Goal: Task Accomplishment & Management: Manage account settings

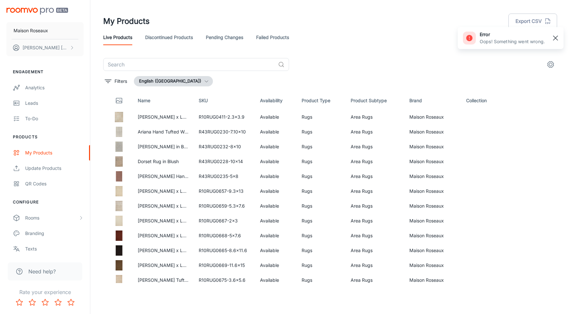
click at [558, 38] on rect "button" at bounding box center [555, 38] width 8 height 8
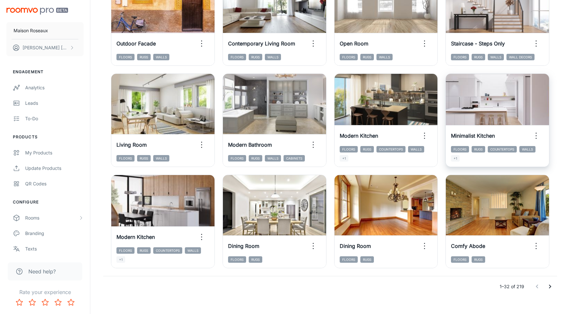
scroll to position [645, 0]
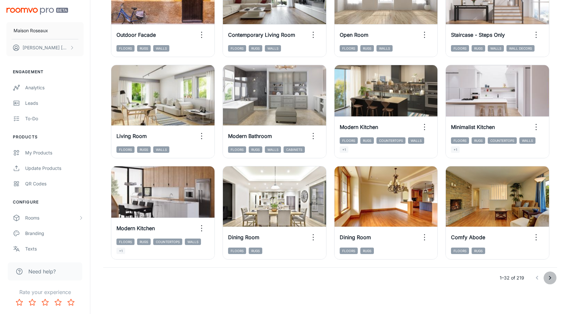
click at [551, 277] on icon "Go to next page" at bounding box center [550, 278] width 8 height 8
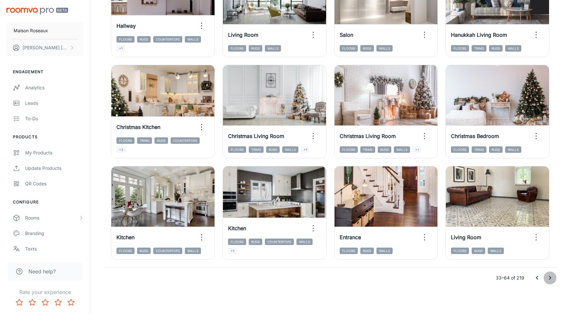
click at [550, 279] on icon "Go to next page" at bounding box center [550, 278] width 8 height 8
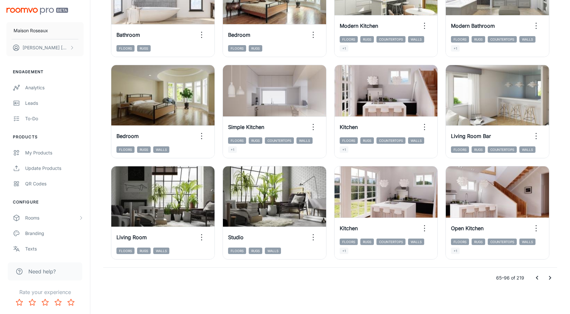
scroll to position [644, 0]
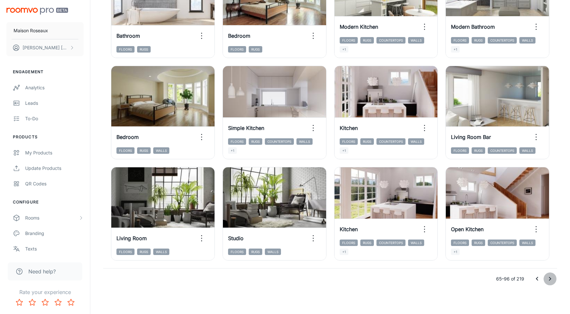
click at [552, 280] on icon "Go to next page" at bounding box center [550, 279] width 8 height 8
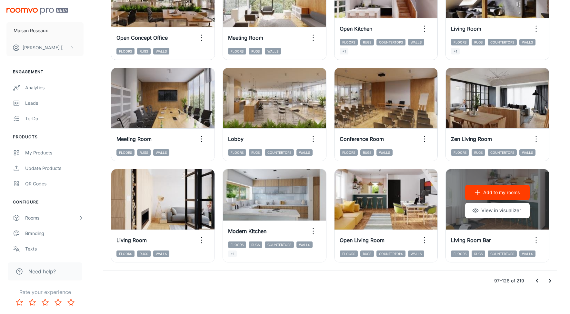
scroll to position [645, 0]
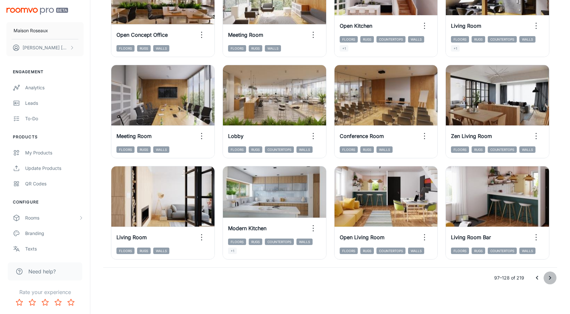
click at [548, 277] on icon "Go to next page" at bounding box center [550, 278] width 8 height 8
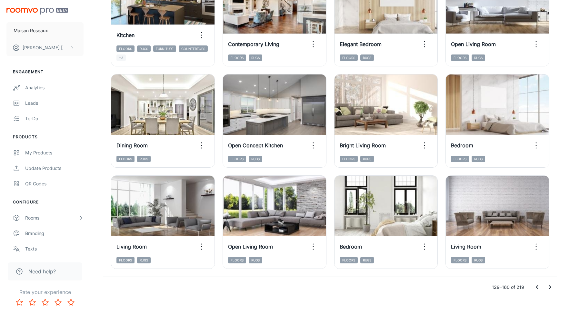
scroll to position [638, 0]
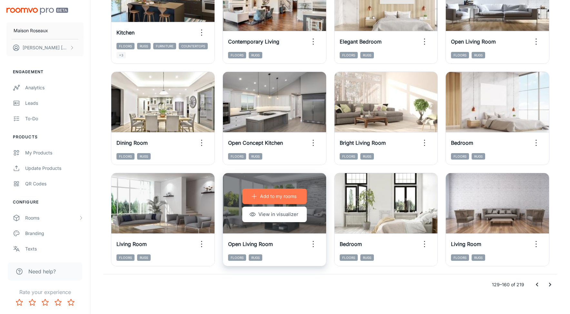
click at [267, 195] on p "Add to my rooms" at bounding box center [278, 196] width 36 height 7
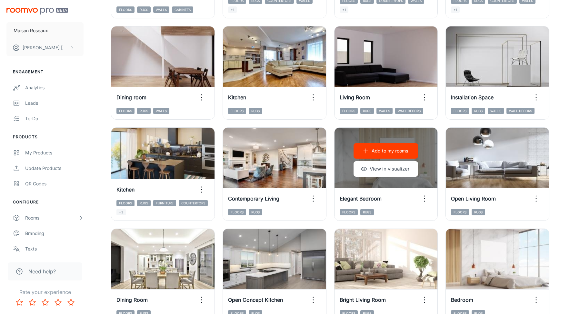
scroll to position [524, 0]
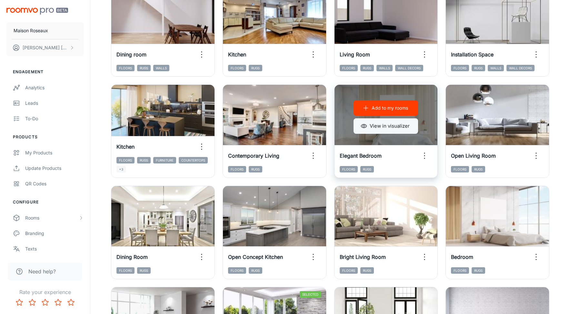
click at [381, 128] on button "View in visualizer" at bounding box center [385, 125] width 64 height 15
click at [371, 109] on button "Add to my rooms" at bounding box center [385, 107] width 64 height 15
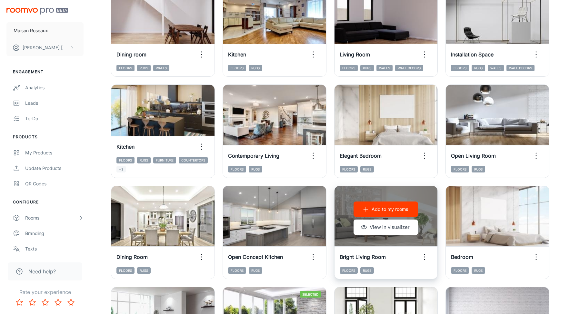
scroll to position [645, 0]
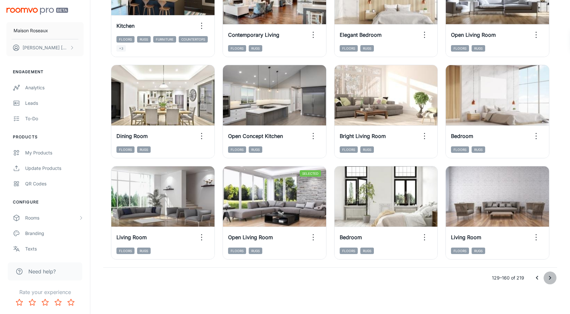
click at [550, 275] on icon "Go to next page" at bounding box center [550, 278] width 8 height 8
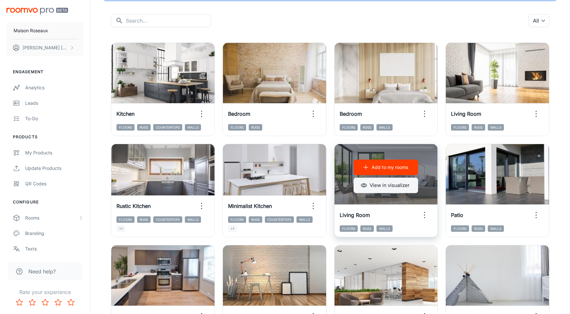
scroll to position [59, 0]
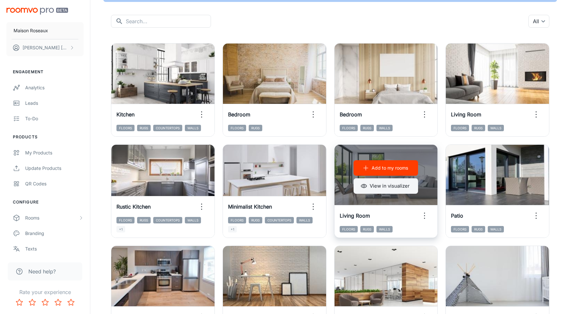
click at [386, 185] on button "View in visualizer" at bounding box center [385, 185] width 64 height 15
click at [382, 168] on p "Add to my rooms" at bounding box center [389, 167] width 36 height 7
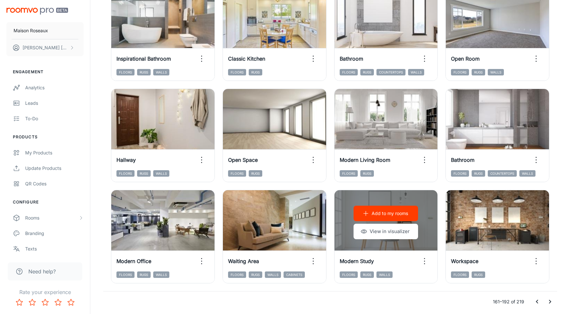
scroll to position [645, 0]
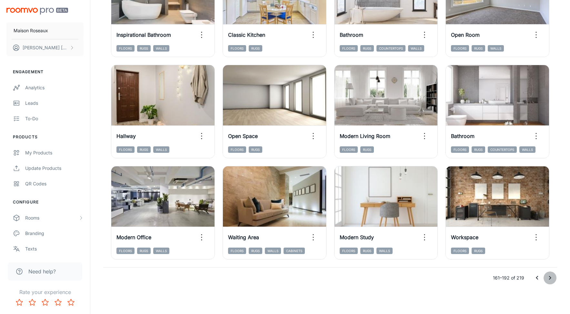
click at [549, 277] on icon "Go to next page" at bounding box center [550, 278] width 8 height 8
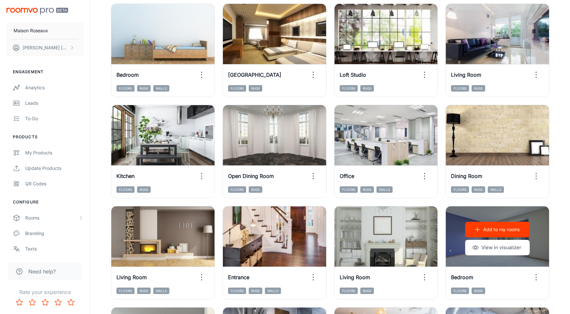
scroll to position [302, 0]
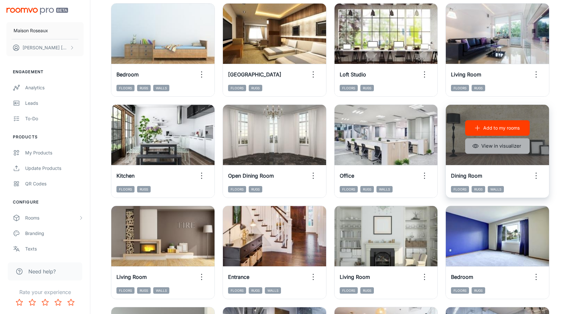
click at [499, 146] on button "View in visualizer" at bounding box center [497, 145] width 64 height 15
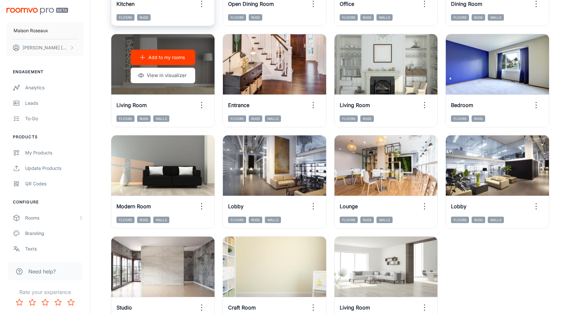
scroll to position [544, 0]
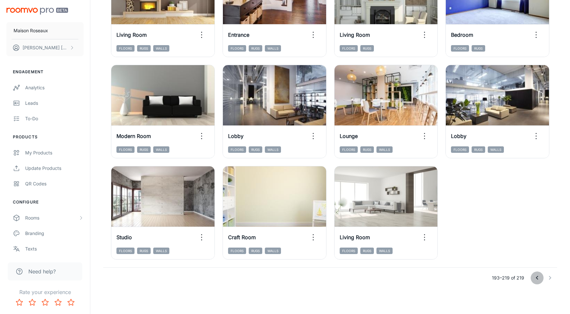
click at [537, 277] on icon "Go to previous page" at bounding box center [537, 278] width 2 height 4
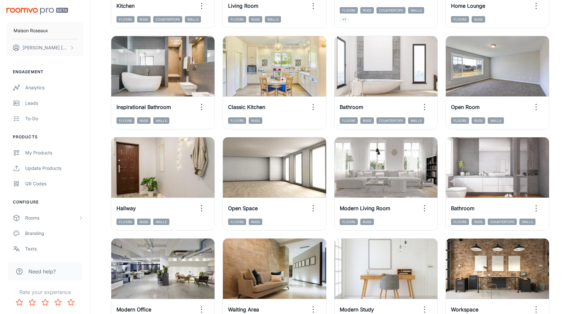
scroll to position [645, 0]
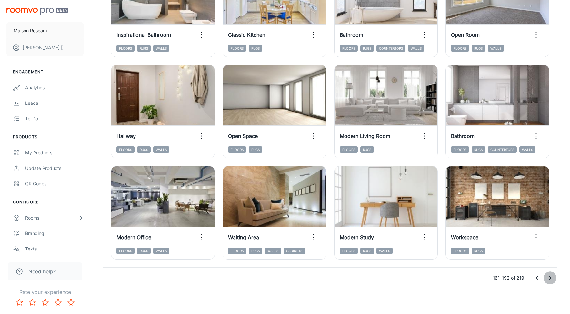
click at [550, 278] on icon "Go to next page" at bounding box center [550, 278] width 2 height 4
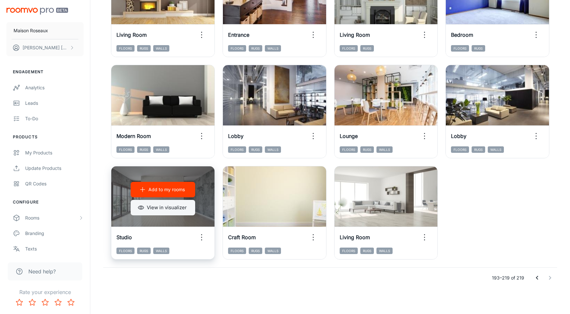
click at [174, 204] on button "View in visualizer" at bounding box center [163, 207] width 64 height 15
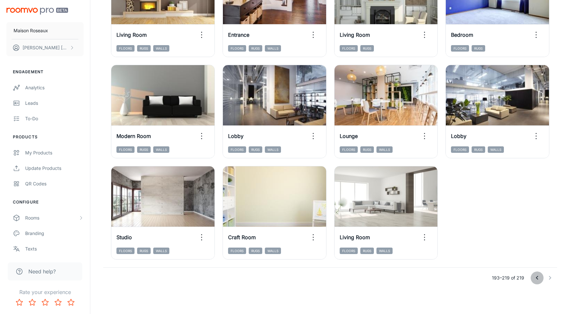
click at [536, 277] on icon "Go to previous page" at bounding box center [537, 278] width 8 height 8
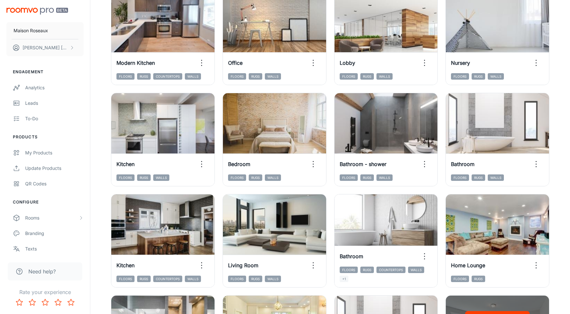
scroll to position [303, 0]
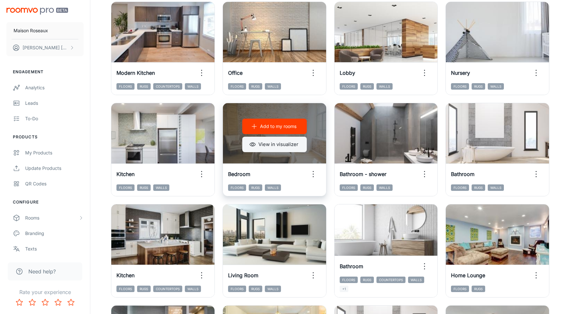
click at [278, 145] on button "View in visualizer" at bounding box center [274, 144] width 64 height 15
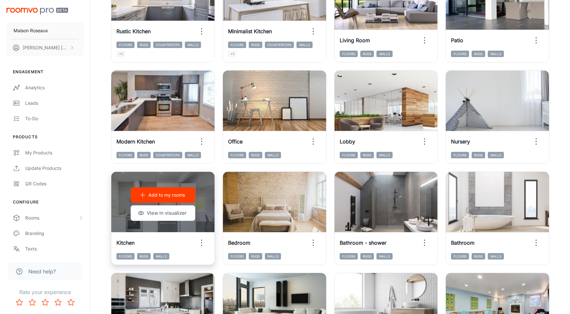
scroll to position [234, 0]
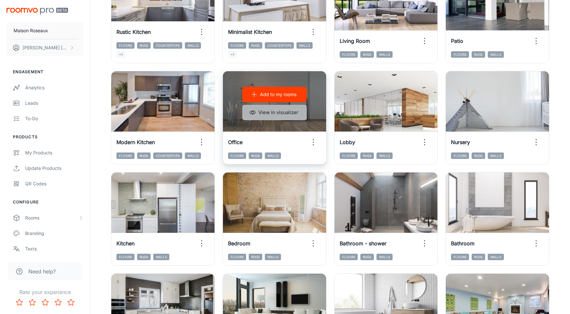
click at [279, 110] on button "View in visualizer" at bounding box center [274, 112] width 64 height 15
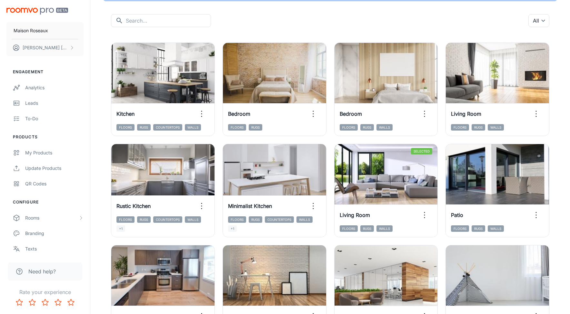
scroll to position [59, 0]
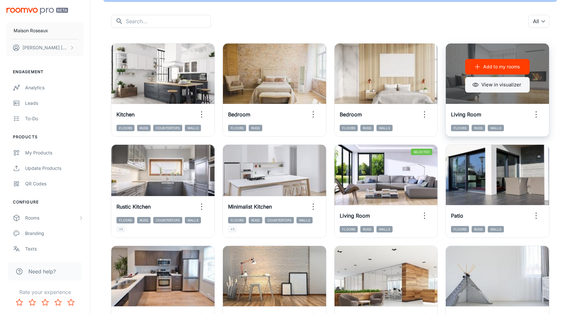
click at [508, 84] on button "View in visualizer" at bounding box center [497, 84] width 64 height 15
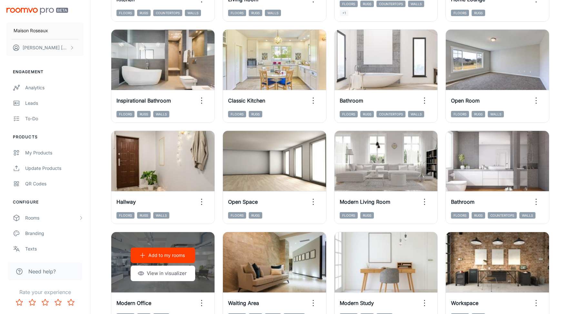
scroll to position [645, 0]
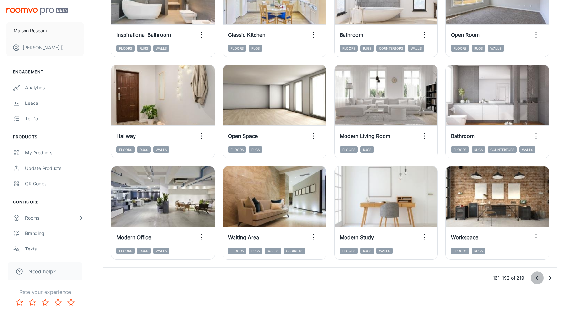
click at [538, 278] on icon "Go to previous page" at bounding box center [537, 278] width 8 height 8
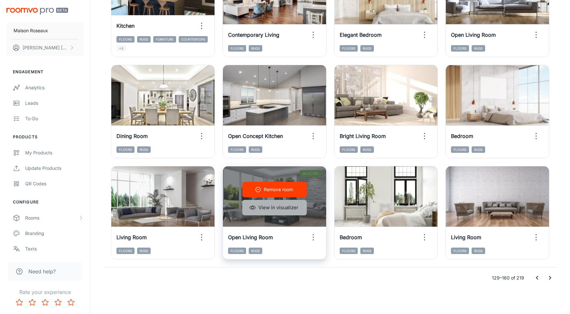
click at [266, 208] on button "View in visualizer" at bounding box center [274, 207] width 64 height 15
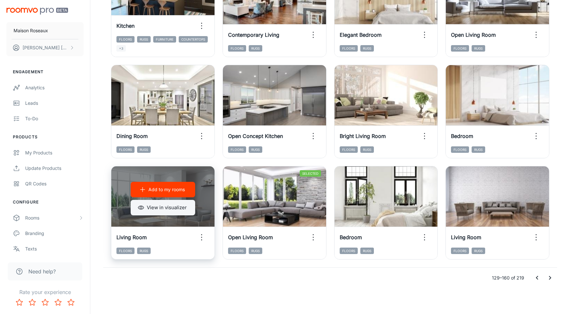
click at [160, 208] on button "View in visualizer" at bounding box center [163, 207] width 64 height 15
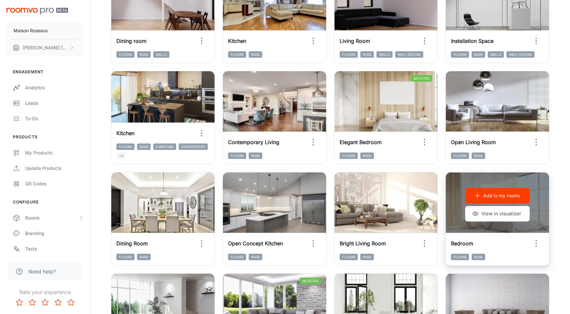
scroll to position [536, 0]
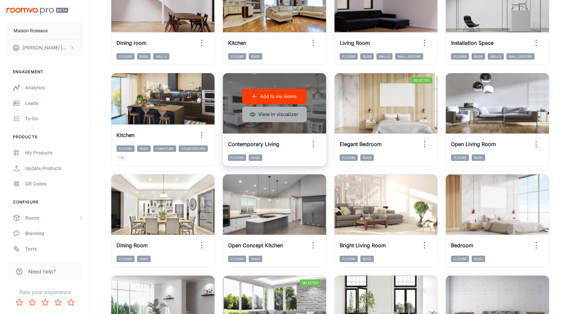
click at [285, 114] on button "View in visualizer" at bounding box center [274, 114] width 64 height 15
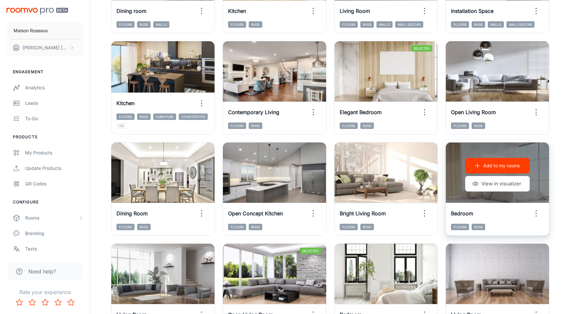
scroll to position [568, 0]
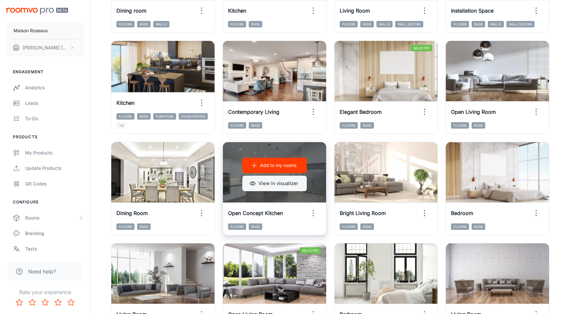
click at [279, 185] on button "View in visualizer" at bounding box center [274, 183] width 64 height 15
click at [271, 162] on p "Add to my rooms" at bounding box center [278, 165] width 36 height 7
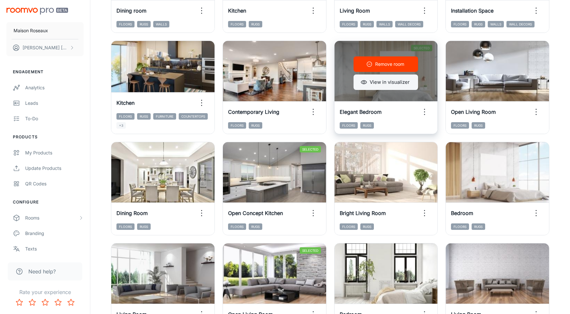
click at [388, 82] on button "View in visualizer" at bounding box center [385, 81] width 64 height 15
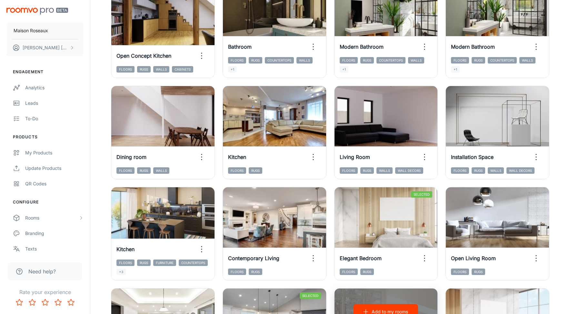
scroll to position [419, 0]
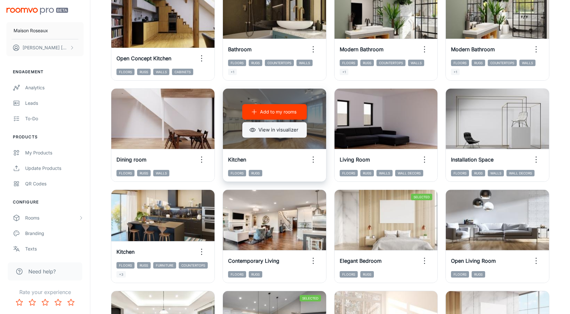
click at [270, 131] on button "View in visualizer" at bounding box center [274, 129] width 64 height 15
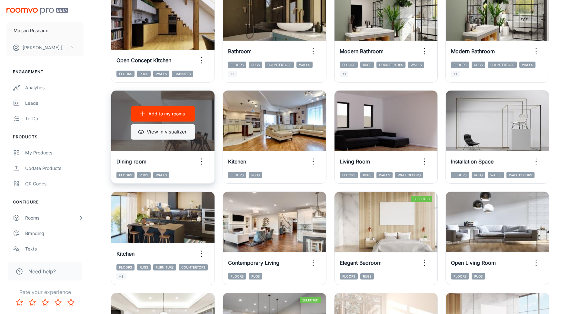
scroll to position [417, 0]
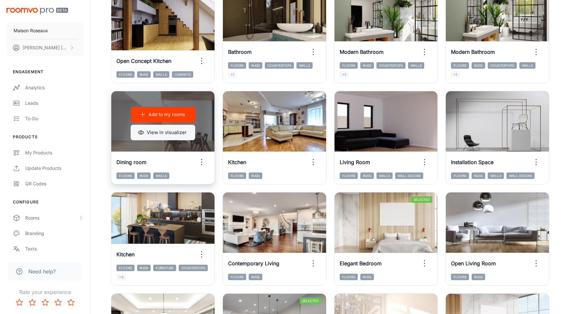
click at [163, 131] on button "View in visualizer" at bounding box center [163, 132] width 64 height 15
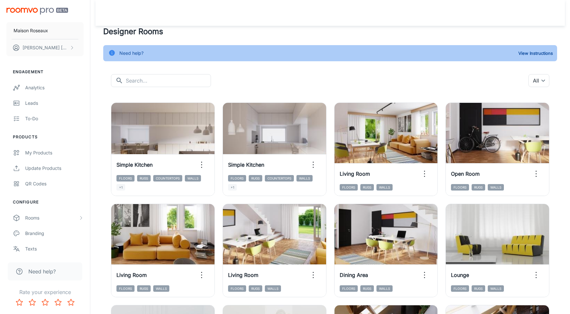
scroll to position [645, 0]
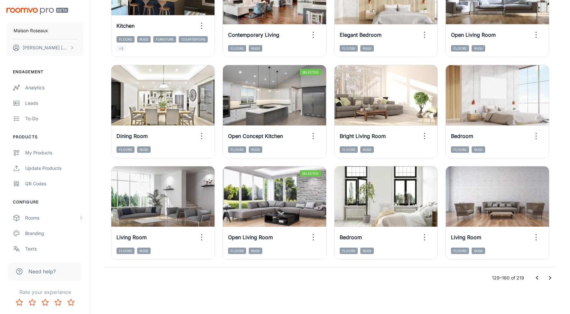
click at [535, 277] on icon "Go to previous page" at bounding box center [537, 278] width 8 height 8
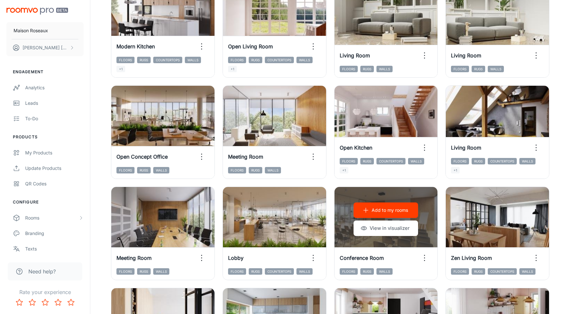
scroll to position [511, 0]
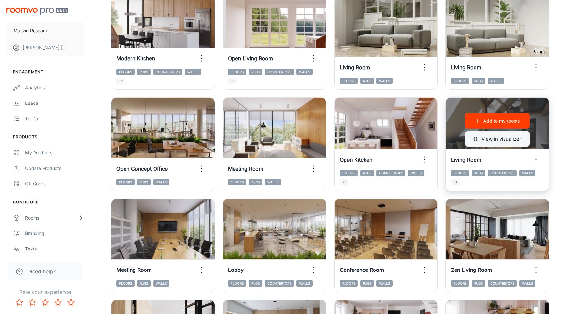
click at [497, 138] on button "View in visualizer" at bounding box center [497, 138] width 64 height 15
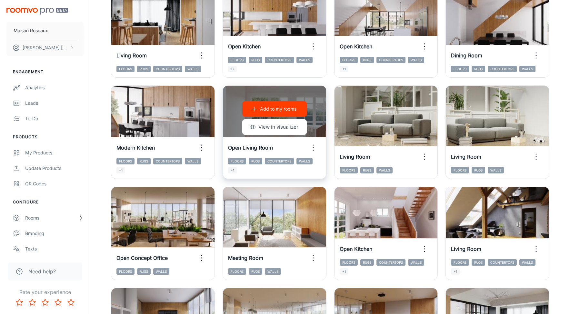
scroll to position [420, 0]
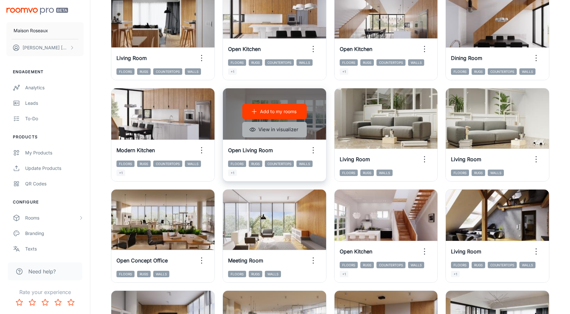
click at [270, 134] on button "View in visualizer" at bounding box center [274, 129] width 64 height 15
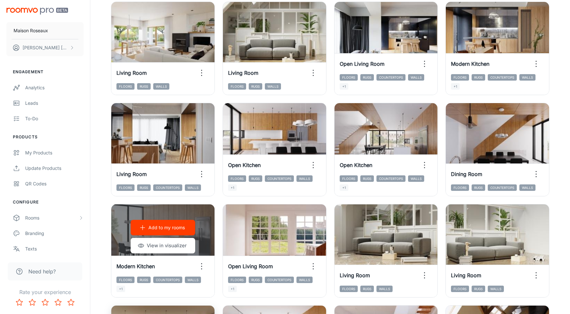
scroll to position [303, 0]
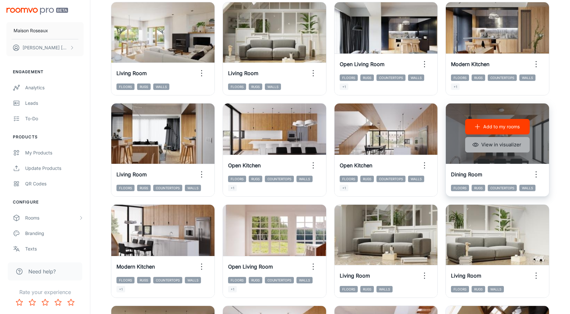
click at [493, 143] on button "View in visualizer" at bounding box center [497, 144] width 64 height 15
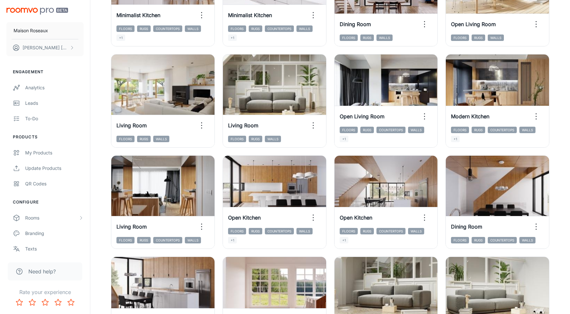
scroll to position [249, 0]
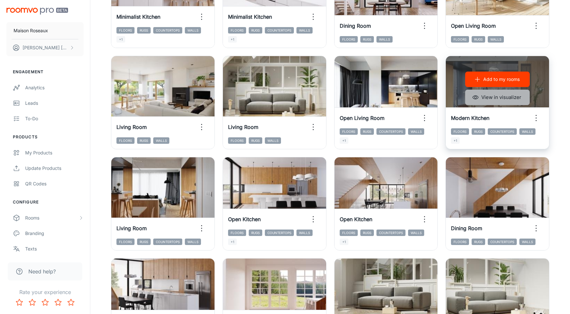
click at [502, 97] on button "View in visualizer" at bounding box center [497, 97] width 64 height 15
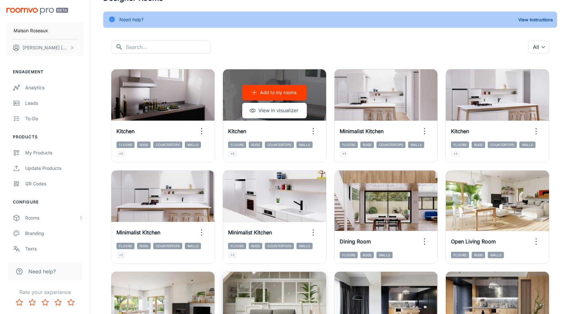
scroll to position [645, 0]
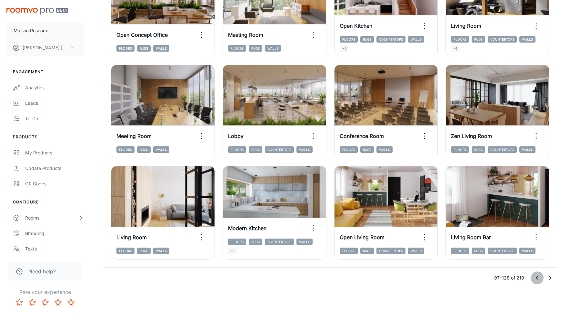
click at [538, 277] on icon "Go to previous page" at bounding box center [537, 278] width 8 height 8
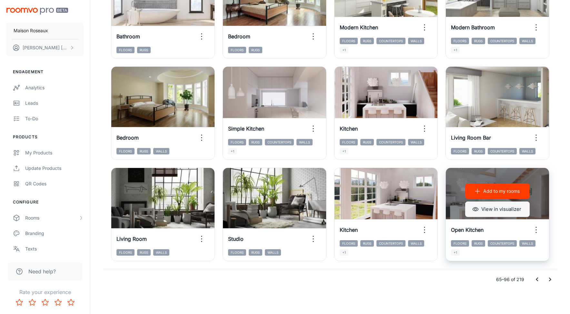
scroll to position [643, 0]
click at [484, 208] on button "View in visualizer" at bounding box center [497, 209] width 64 height 15
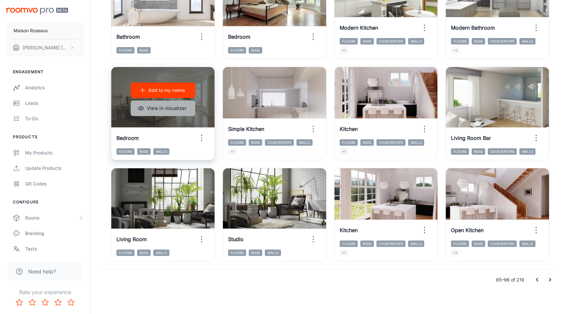
click at [165, 108] on button "View in visualizer" at bounding box center [163, 108] width 64 height 15
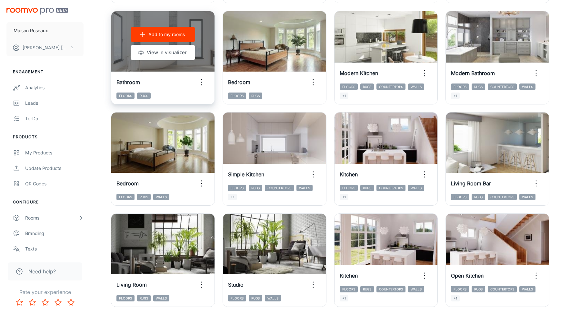
scroll to position [597, 0]
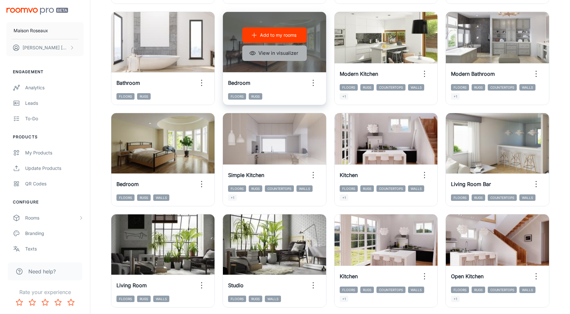
click at [266, 53] on button "View in visualizer" at bounding box center [274, 52] width 64 height 15
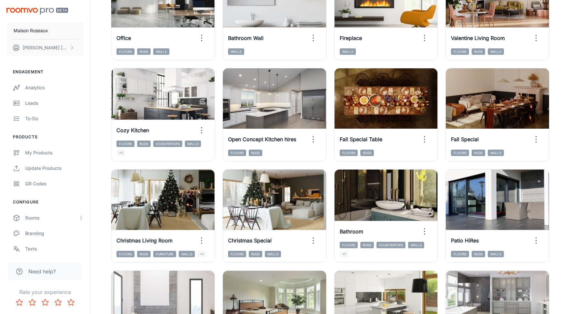
scroll to position [337, 0]
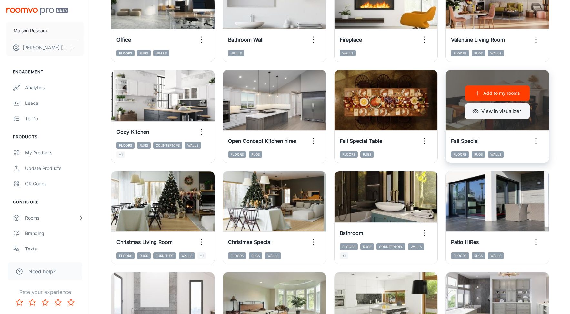
click at [510, 112] on button "View in visualizer" at bounding box center [497, 111] width 64 height 15
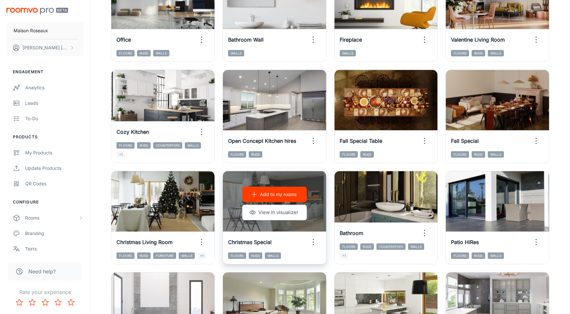
scroll to position [330, 0]
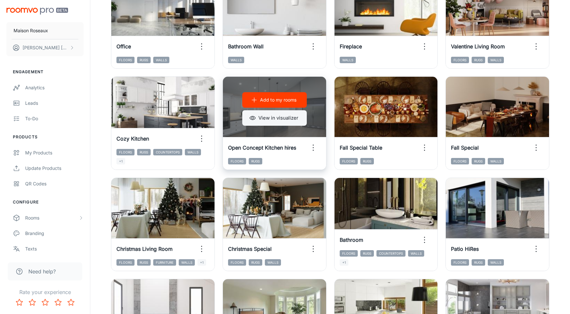
click at [266, 120] on button "View in visualizer" at bounding box center [274, 117] width 64 height 15
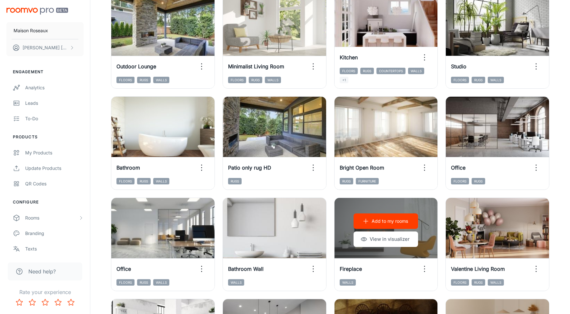
scroll to position [96, 0]
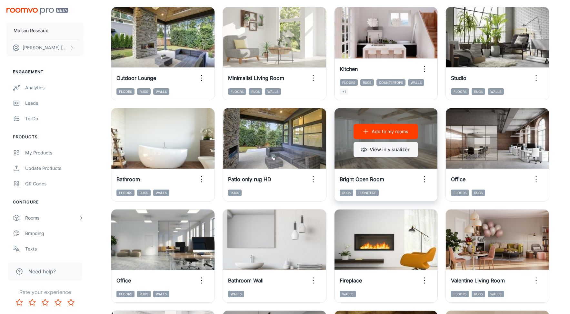
click at [389, 152] on button "View in visualizer" at bounding box center [385, 149] width 64 height 15
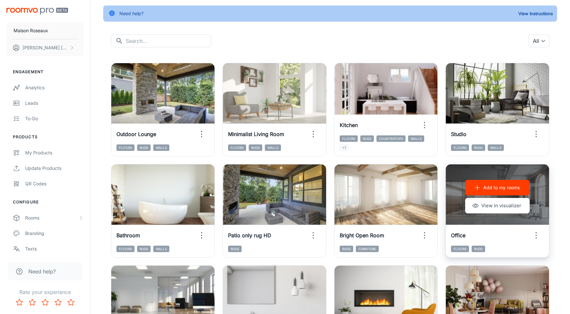
scroll to position [39, 0]
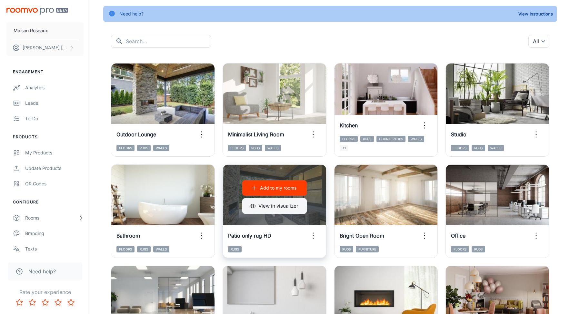
click at [259, 209] on button "View in visualizer" at bounding box center [274, 205] width 64 height 15
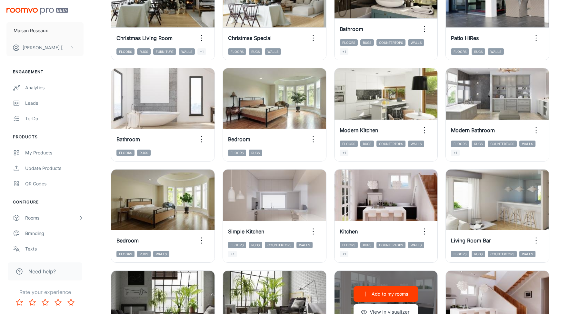
scroll to position [645, 0]
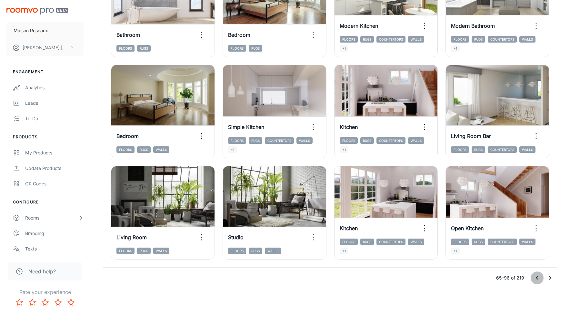
click at [536, 277] on icon "Go to previous page" at bounding box center [537, 278] width 2 height 4
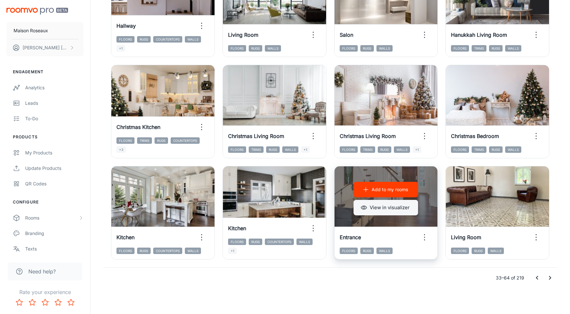
click at [379, 209] on button "View in visualizer" at bounding box center [385, 207] width 64 height 15
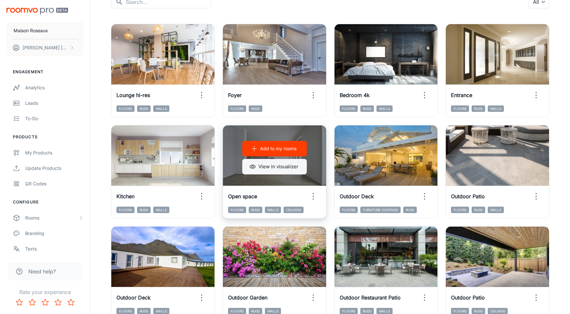
scroll to position [79, 0]
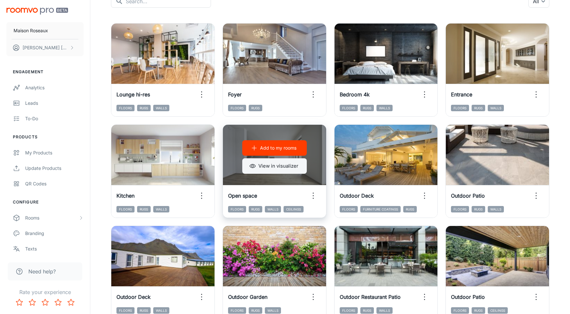
click at [268, 168] on button "View in visualizer" at bounding box center [274, 165] width 64 height 15
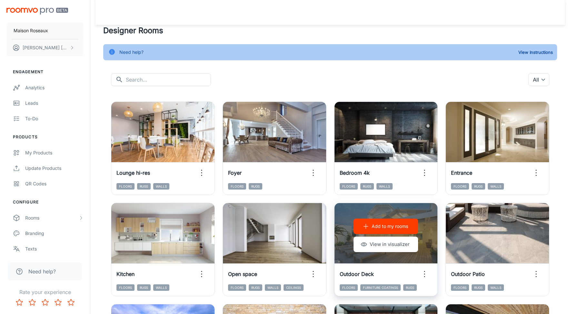
scroll to position [0, 0]
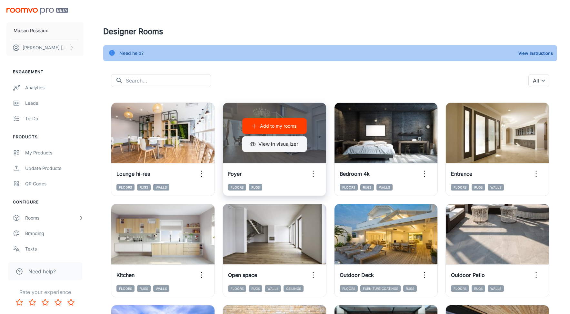
click at [262, 142] on button "View in visualizer" at bounding box center [274, 143] width 64 height 15
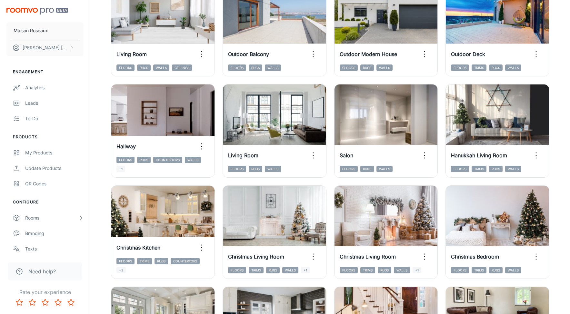
scroll to position [645, 0]
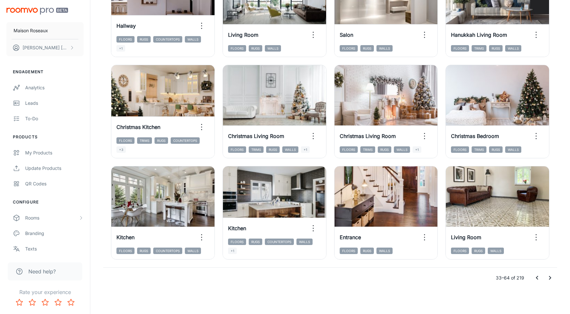
click at [536, 278] on icon "Go to previous page" at bounding box center [537, 278] width 8 height 8
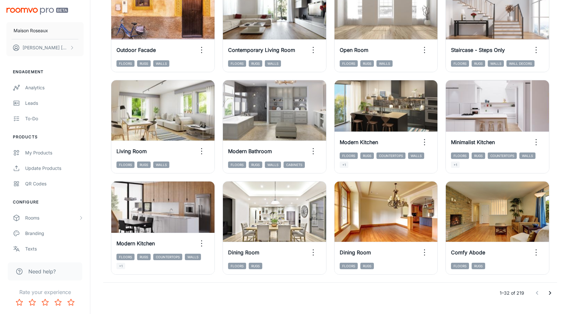
scroll to position [627, 0]
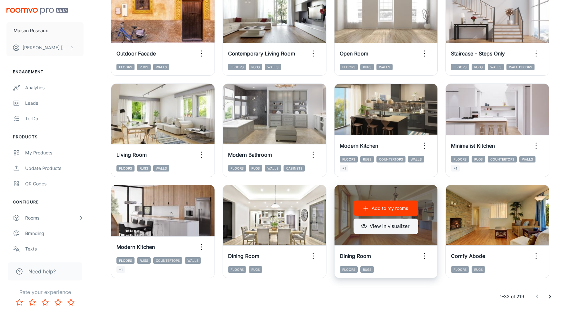
click at [380, 225] on button "View in visualizer" at bounding box center [385, 226] width 64 height 15
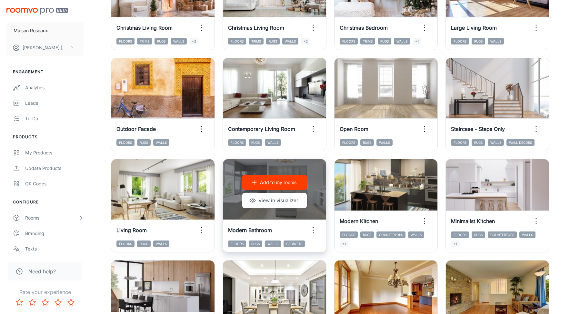
scroll to position [515, 0]
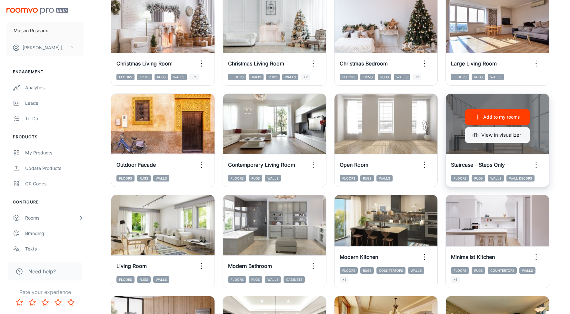
click at [499, 137] on button "View in visualizer" at bounding box center [497, 134] width 64 height 15
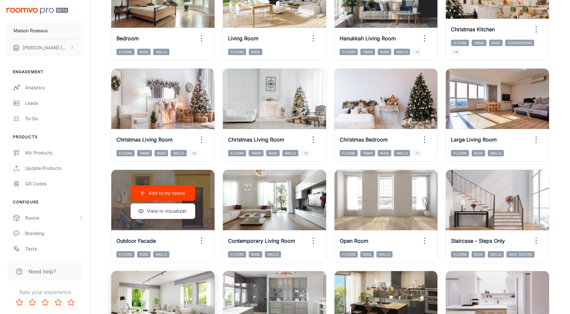
scroll to position [437, 0]
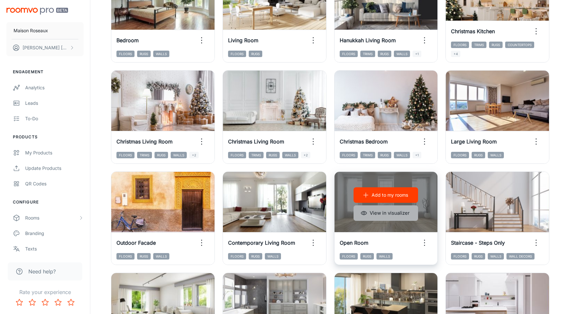
click at [385, 214] on button "View in visualizer" at bounding box center [385, 212] width 64 height 15
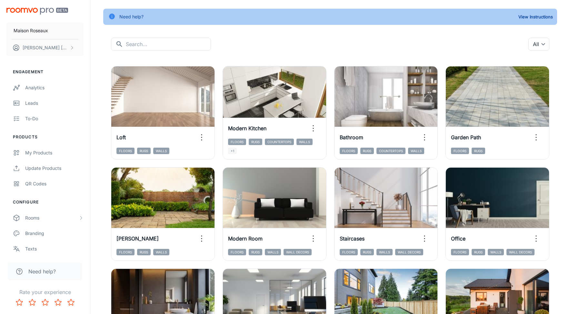
scroll to position [25, 0]
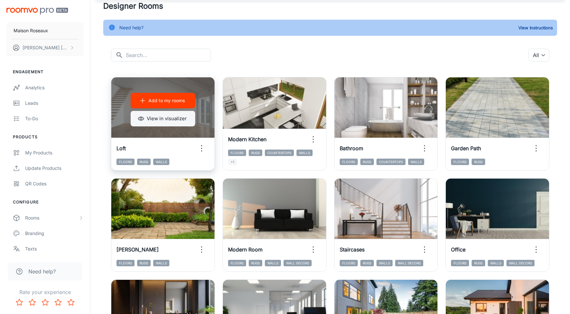
click at [174, 124] on button "View in visualizer" at bounding box center [163, 118] width 64 height 15
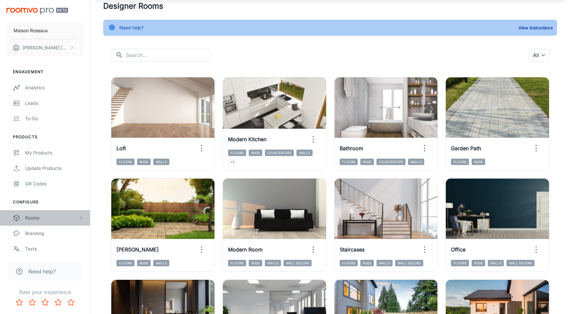
click at [43, 218] on div "Rooms" at bounding box center [51, 217] width 53 height 7
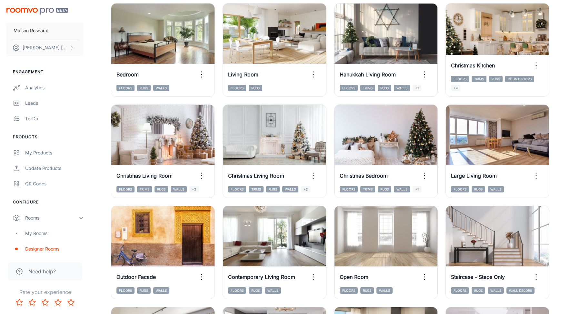
scroll to position [645, 0]
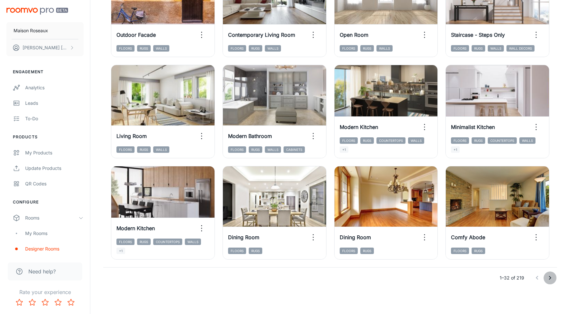
click at [549, 276] on icon "Go to next page" at bounding box center [550, 278] width 8 height 8
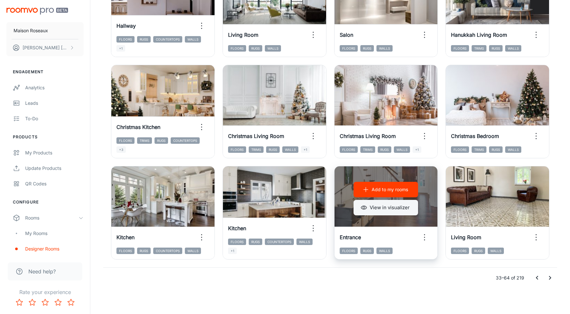
click at [379, 206] on button "View in visualizer" at bounding box center [385, 207] width 64 height 15
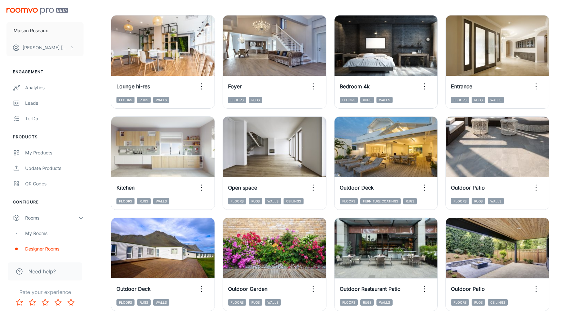
scroll to position [89, 0]
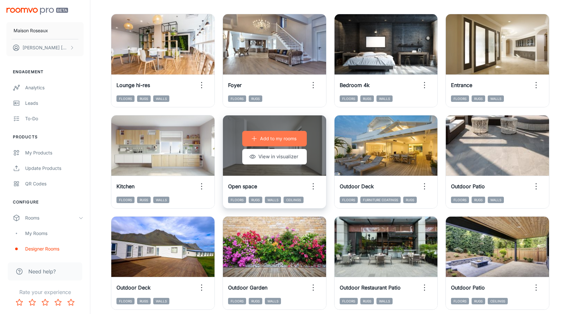
click at [272, 139] on p "Add to my rooms" at bounding box center [278, 138] width 36 height 7
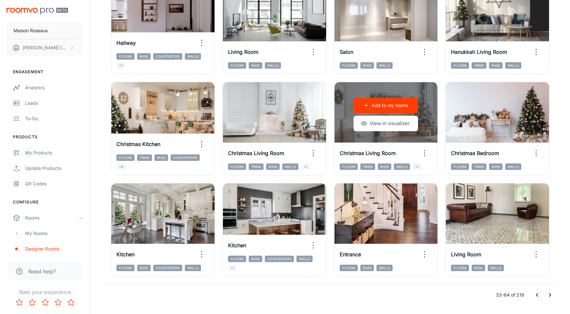
scroll to position [645, 0]
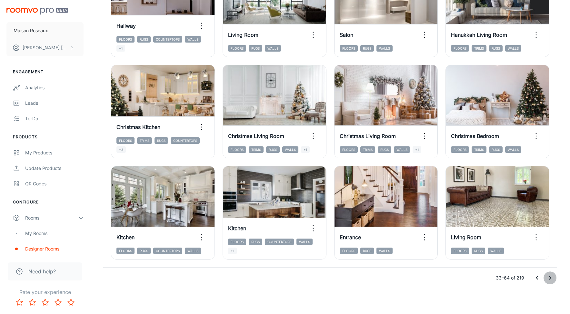
click at [548, 276] on icon "Go to next page" at bounding box center [550, 278] width 8 height 8
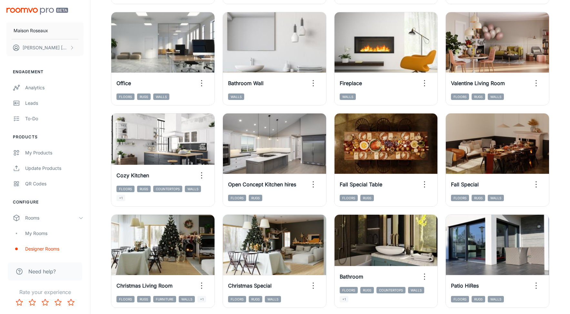
scroll to position [293, 0]
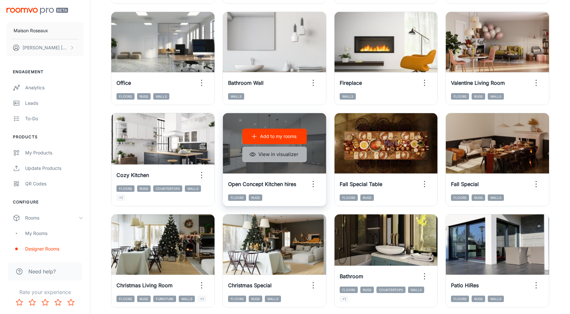
click at [266, 154] on button "View in visualizer" at bounding box center [274, 154] width 64 height 15
click at [276, 137] on p "Add to my rooms" at bounding box center [278, 136] width 36 height 7
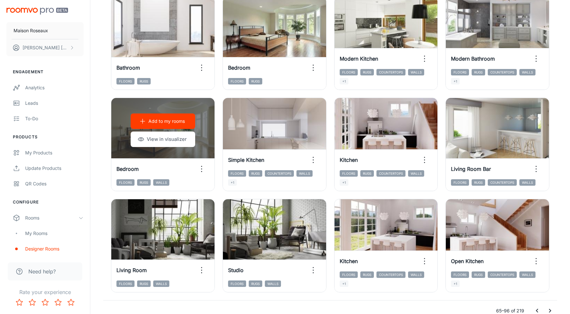
scroll to position [645, 0]
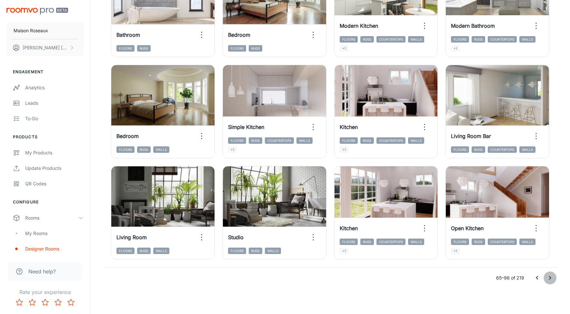
click at [549, 277] on icon "Go to next page" at bounding box center [550, 278] width 8 height 8
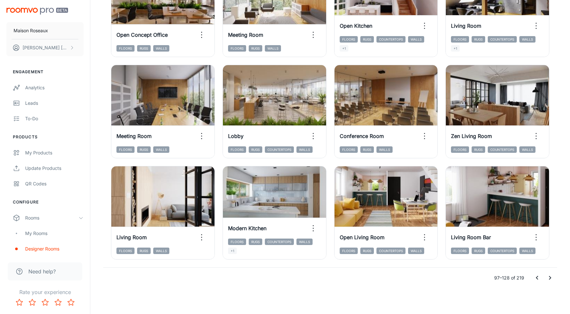
click at [550, 278] on icon "Go to next page" at bounding box center [550, 278] width 8 height 8
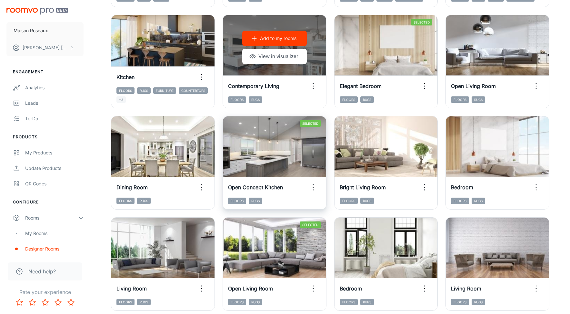
scroll to position [592, 0]
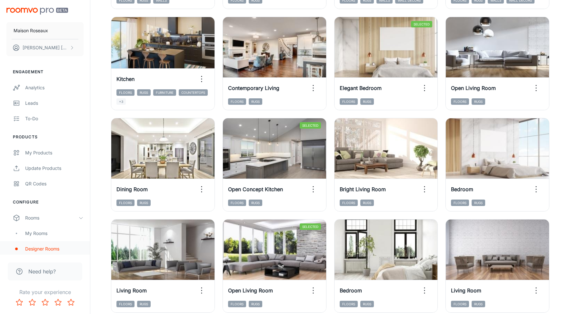
click at [53, 249] on div "Designer Rooms" at bounding box center [54, 248] width 58 height 7
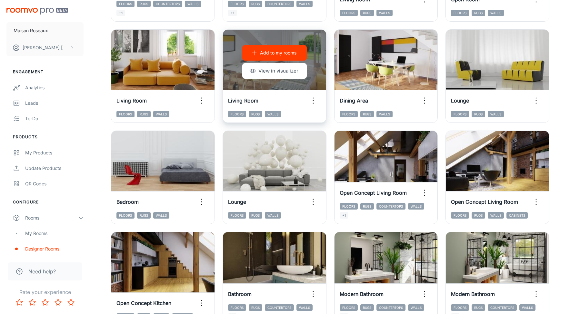
scroll to position [177, 0]
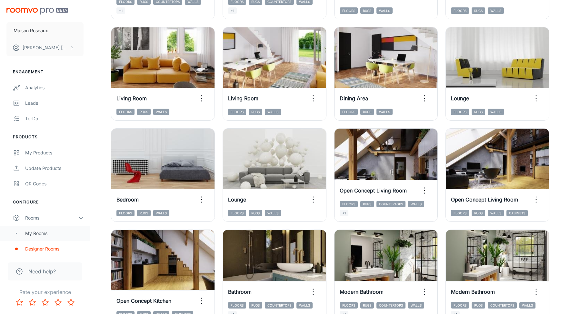
click at [27, 232] on div "My Rooms" at bounding box center [54, 233] width 58 height 7
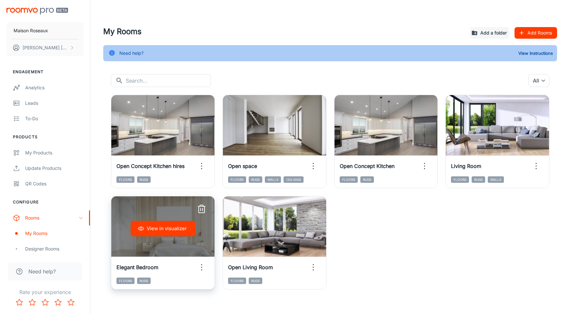
click at [202, 207] on icon "button" at bounding box center [201, 209] width 10 height 10
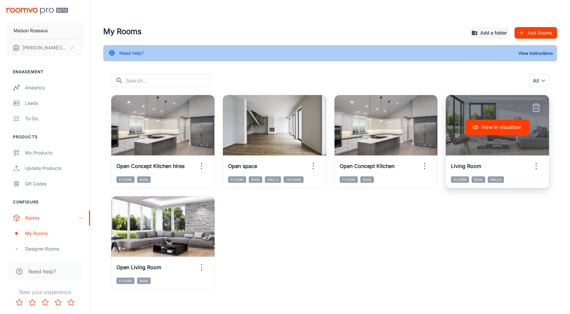
click at [537, 107] on icon "button" at bounding box center [536, 108] width 10 height 10
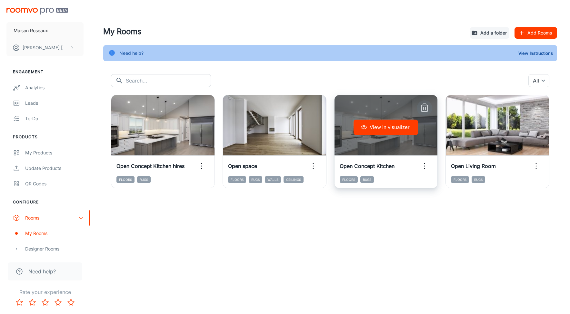
click at [422, 110] on icon "button" at bounding box center [424, 108] width 10 height 10
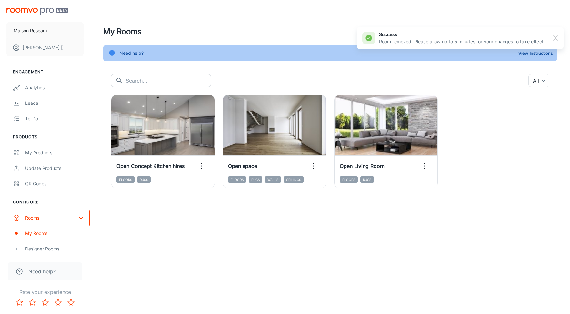
click at [194, 218] on div "My Rooms Add a folder Add Rooms Need help? View Instructions ​ ​ All ​ View in …" at bounding box center [330, 109] width 480 height 219
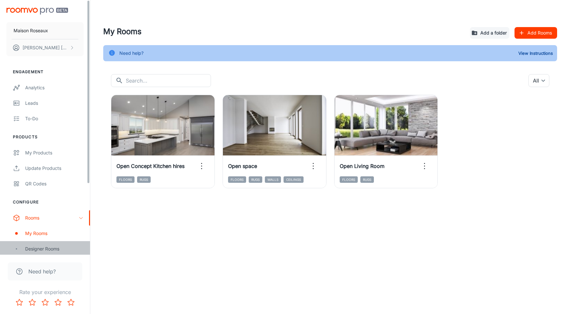
click at [36, 249] on div "Designer Rooms" at bounding box center [54, 248] width 58 height 7
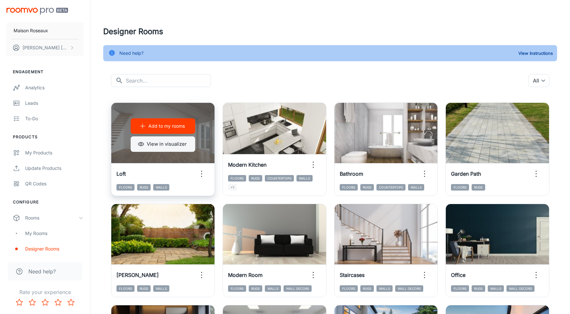
click at [179, 147] on button "View in visualizer" at bounding box center [163, 143] width 64 height 15
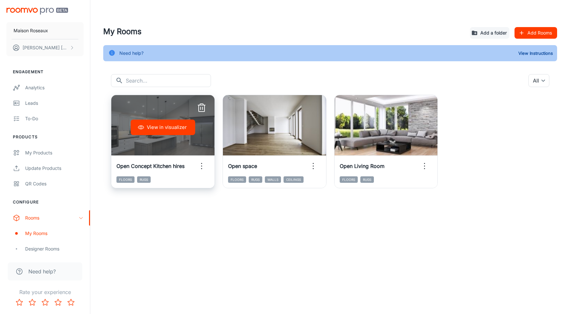
click at [199, 166] on icon "button" at bounding box center [201, 166] width 10 height 10
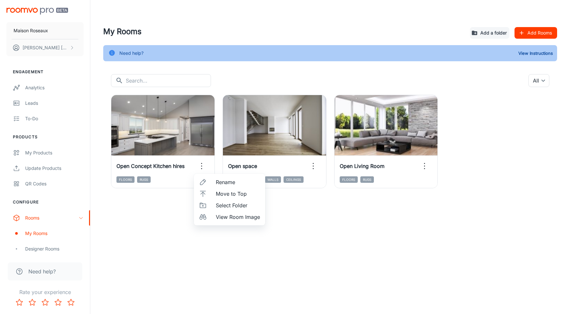
click at [222, 182] on span "Rename" at bounding box center [238, 182] width 44 height 8
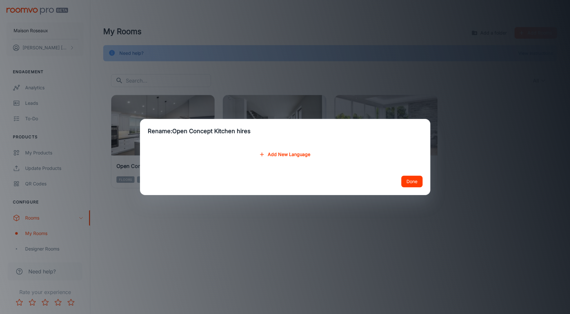
click at [188, 132] on h2 "Rename: Open Concept Kitchen hires" at bounding box center [285, 131] width 290 height 25
click at [272, 153] on button "Add New Language" at bounding box center [284, 155] width 55 height 12
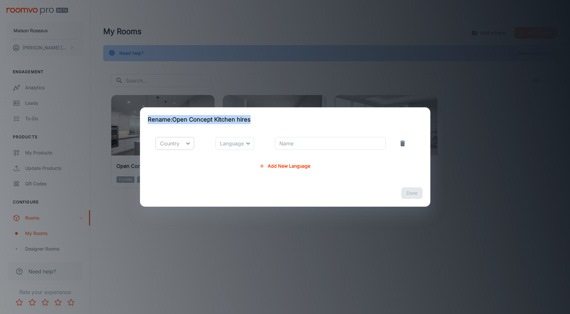
click at [189, 142] on body "Maison Roseaux Courtney Hughes Engagement Analytics Leads To-do Products My Pro…" at bounding box center [285, 157] width 570 height 314
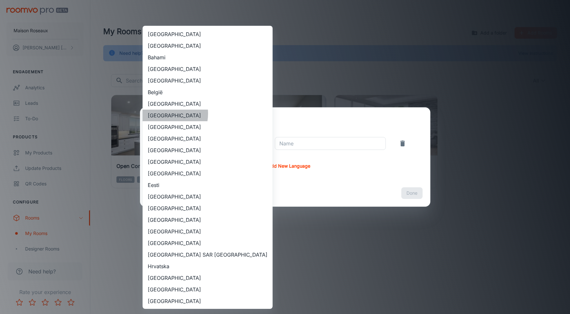
click at [159, 114] on li "Canada" at bounding box center [208, 116] width 130 height 12
type input "Canada"
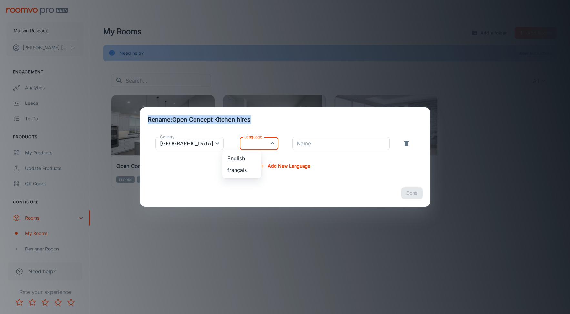
click at [252, 145] on body "Maison Roseaux Courtney Hughes Engagement Analytics Leads To-do Products My Pro…" at bounding box center [285, 157] width 570 height 314
click at [246, 156] on li "English" at bounding box center [241, 159] width 39 height 12
type input "en-ca"
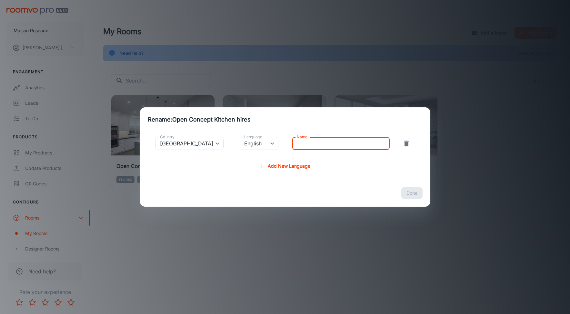
click at [312, 147] on input "Name" at bounding box center [340, 143] width 97 height 13
type input "Grey Floors"
click at [415, 193] on button "Done" at bounding box center [411, 193] width 21 height 12
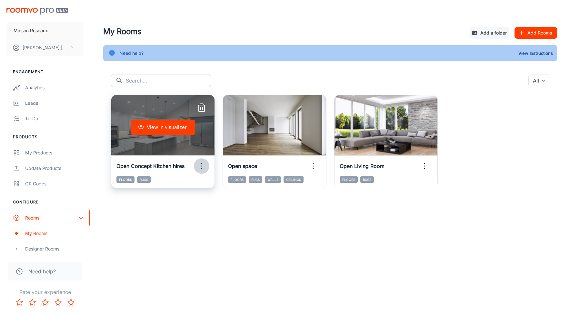
click at [200, 167] on icon "button" at bounding box center [201, 166] width 10 height 10
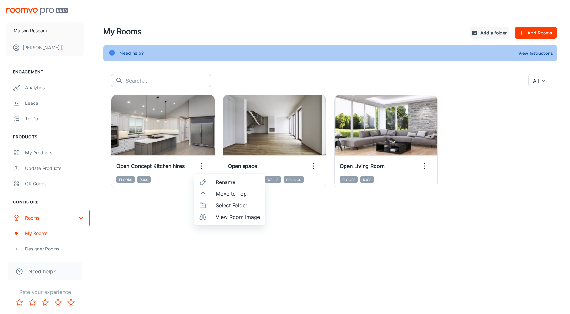
click at [205, 179] on icon at bounding box center [203, 182] width 8 height 8
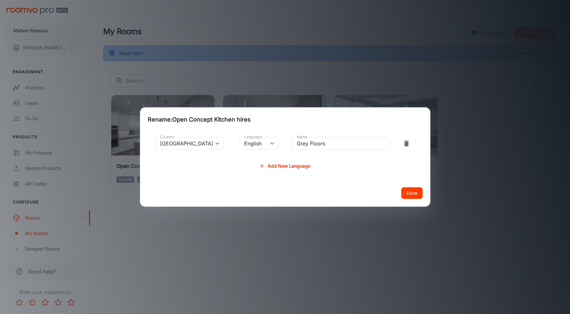
click at [185, 122] on h2 "Rename: Open Concept Kitchen hires" at bounding box center [285, 119] width 290 height 25
click at [416, 195] on button "Done" at bounding box center [411, 193] width 21 height 12
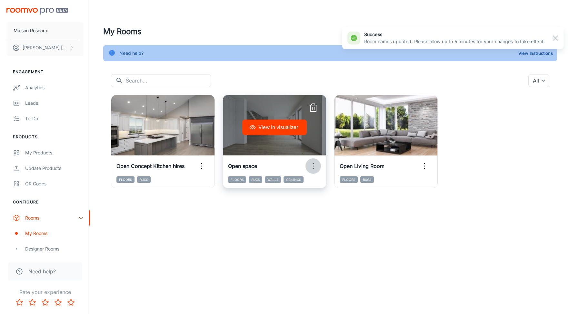
click at [312, 167] on icon "button" at bounding box center [313, 166] width 10 height 10
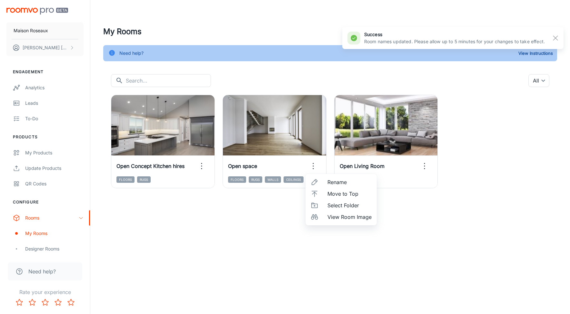
click at [335, 185] on span "Rename" at bounding box center [349, 182] width 44 height 8
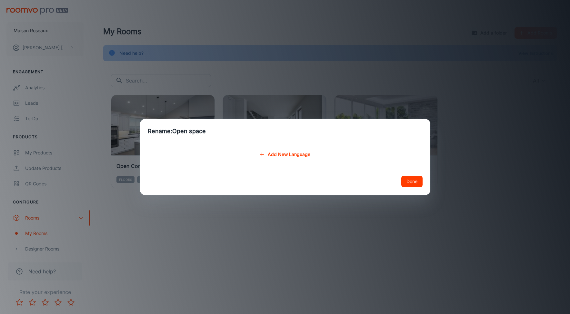
click at [270, 156] on button "Add New Language" at bounding box center [284, 155] width 55 height 12
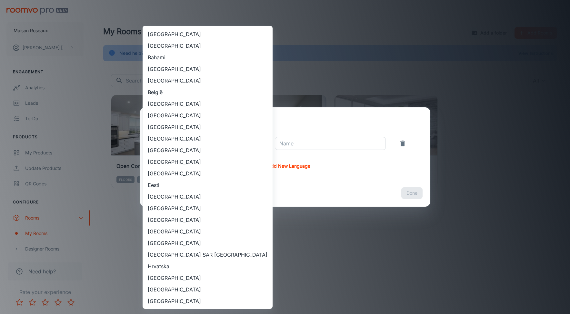
click at [181, 143] on body "Maison Roseaux Courtney Hughes Engagement Analytics Leads To-do Products My Pro…" at bounding box center [285, 157] width 570 height 314
drag, startPoint x: 162, startPoint y: 111, endPoint x: 181, endPoint y: 122, distance: 22.0
click at [162, 111] on li "Canada" at bounding box center [208, 116] width 130 height 12
type input "Canada"
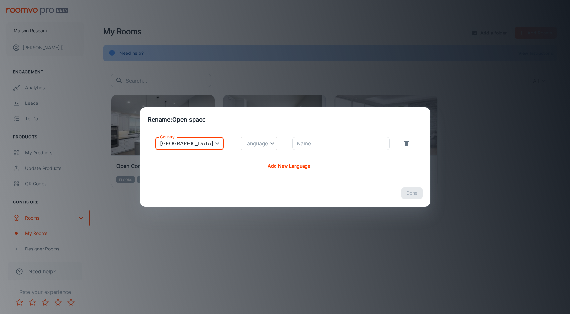
click at [233, 143] on body "Maison Roseaux Courtney Hughes Engagement Analytics Leads To-do Products My Pro…" at bounding box center [285, 157] width 570 height 314
drag, startPoint x: 240, startPoint y: 158, endPoint x: 244, endPoint y: 156, distance: 5.1
click at [240, 158] on li "English" at bounding box center [241, 159] width 39 height 12
type input "en-ca"
click at [306, 145] on input "Name" at bounding box center [340, 143] width 97 height 13
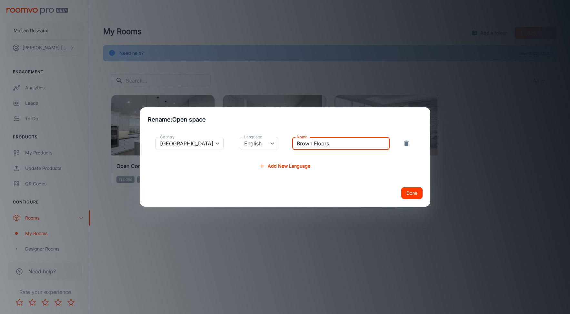
type input "Brown Floors"
click at [407, 193] on button "Done" at bounding box center [411, 193] width 21 height 12
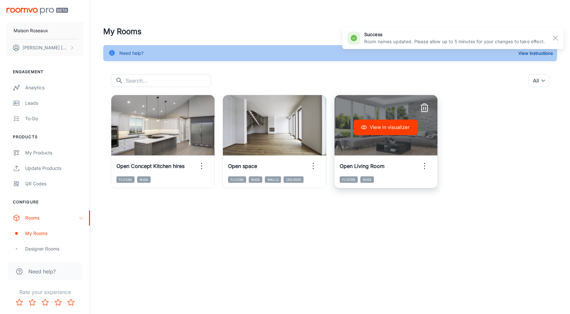
click at [422, 167] on icon "button" at bounding box center [424, 166] width 10 height 10
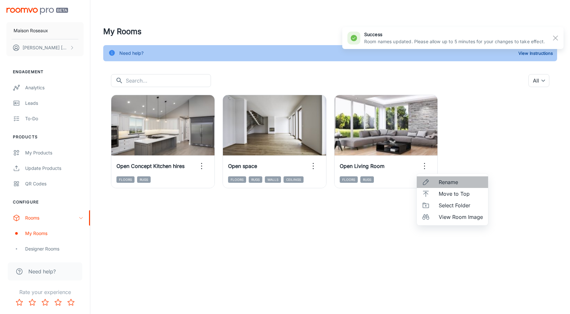
click at [453, 182] on span "Rename" at bounding box center [461, 182] width 44 height 8
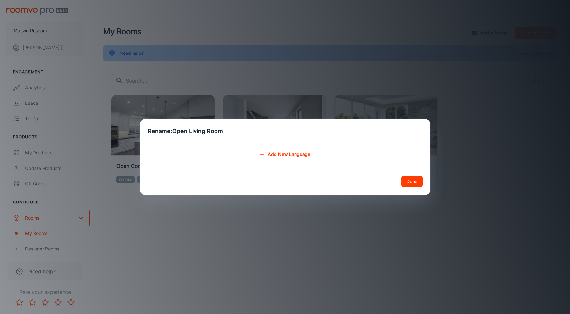
click at [273, 152] on button "Add New Language" at bounding box center [284, 155] width 55 height 12
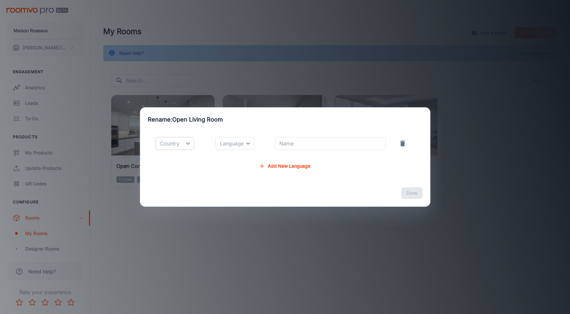
click at [178, 140] on body "Maison Roseaux Courtney Hughes Engagement Analytics Leads To-do Products My Pro…" at bounding box center [285, 157] width 570 height 314
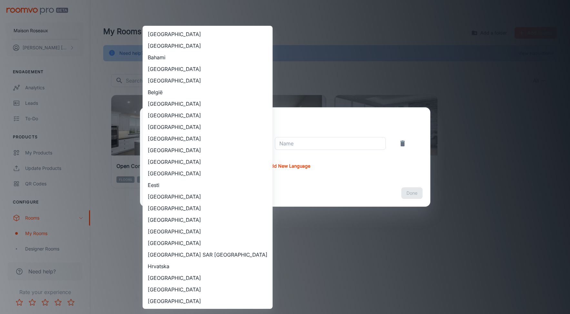
drag, startPoint x: 169, startPoint y: 113, endPoint x: 190, endPoint y: 123, distance: 23.2
click at [169, 113] on li "Canada" at bounding box center [208, 116] width 130 height 12
type input "Canada"
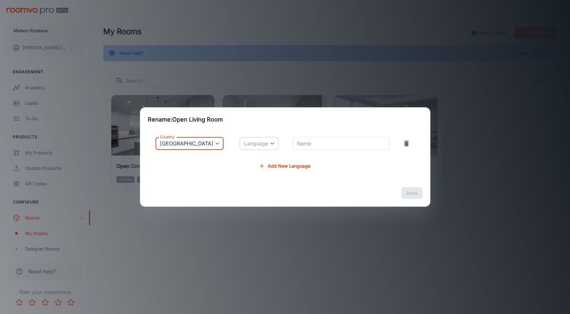
click at [250, 144] on body "Maison Roseaux Courtney Hughes Engagement Analytics Leads To-do Products My Pro…" at bounding box center [285, 157] width 570 height 314
drag, startPoint x: 246, startPoint y: 156, endPoint x: 279, endPoint y: 153, distance: 32.7
click at [247, 156] on li "English" at bounding box center [241, 159] width 39 height 12
type input "en-ca"
click at [302, 148] on input "Name" at bounding box center [340, 143] width 97 height 13
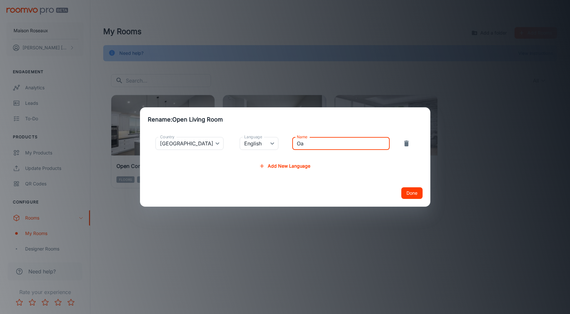
type input "O"
drag, startPoint x: 318, startPoint y: 143, endPoint x: 260, endPoint y: 141, distance: 57.4
click at [260, 141] on tr "Country Canada Canada Country Language English en-ca Language Name White Oak Fl…" at bounding box center [285, 143] width 275 height 23
type input "Light Floors"
click at [411, 192] on button "Done" at bounding box center [411, 193] width 21 height 12
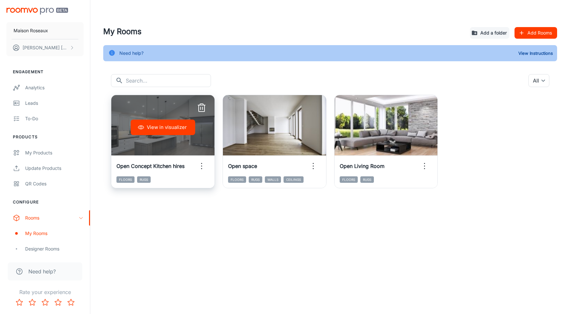
click at [206, 164] on icon "button" at bounding box center [201, 166] width 10 height 10
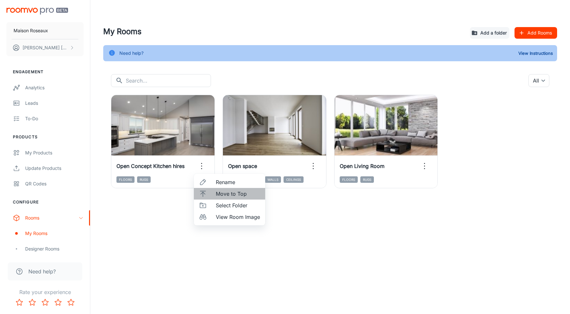
click at [221, 188] on li "Move to Top" at bounding box center [229, 194] width 71 height 12
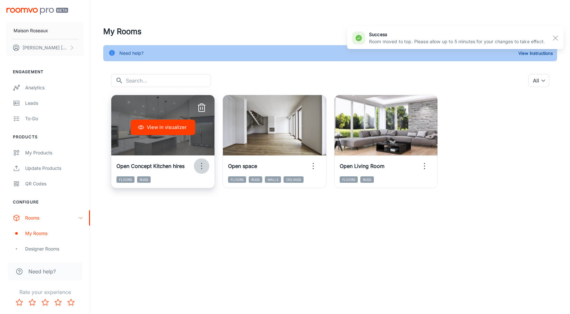
click at [201, 166] on icon "button" at bounding box center [201, 166] width 10 height 10
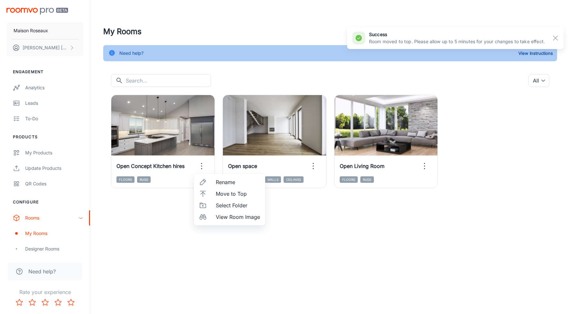
click at [225, 182] on span "Rename" at bounding box center [238, 182] width 44 height 8
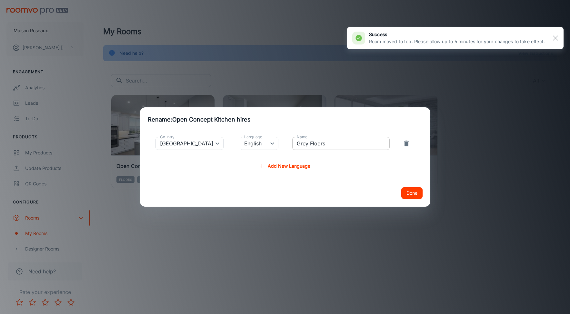
click at [328, 145] on input "Grey Floors" at bounding box center [340, 143] width 97 height 13
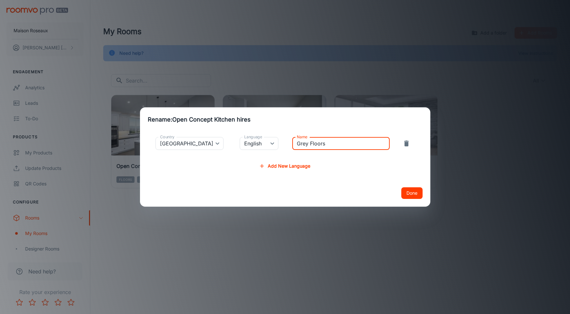
click at [414, 193] on button "Done" at bounding box center [411, 193] width 21 height 12
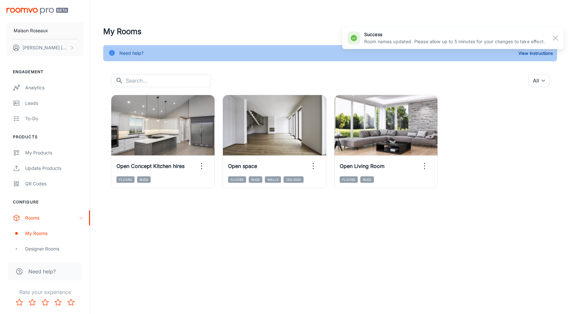
click at [481, 218] on div "My Rooms Add a folder Add Rooms Need help? View Instructions ​ ​ All ​ View in …" at bounding box center [330, 109] width 480 height 219
